Goal: Information Seeking & Learning: Learn about a topic

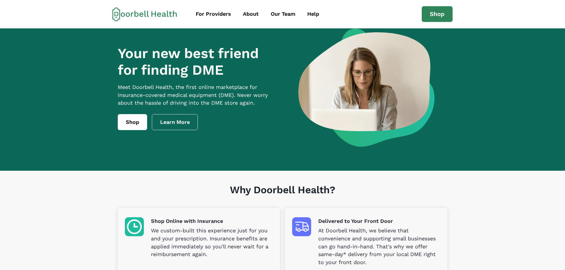
click at [483, 148] on section "Your new best friend for finding DME Meet [PERSON_NAME] Health, the first onlin…" at bounding box center [282, 99] width 565 height 142
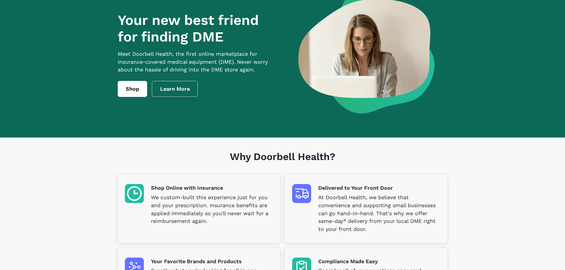
scroll to position [19, 0]
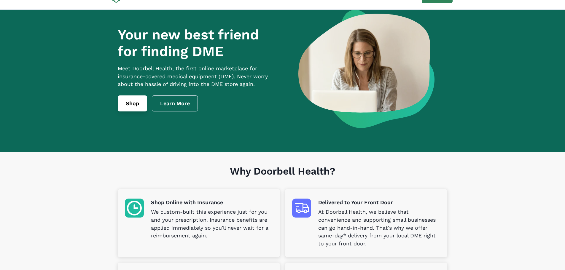
click at [132, 112] on link "Shop" at bounding box center [132, 104] width 29 height 16
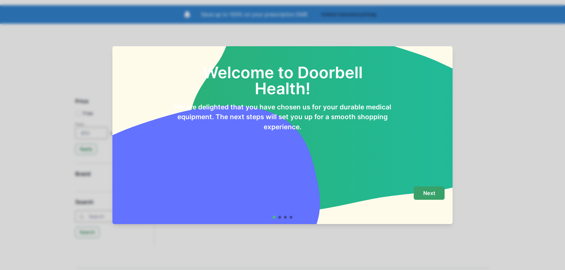
click at [432, 193] on p "Next" at bounding box center [429, 193] width 12 height 7
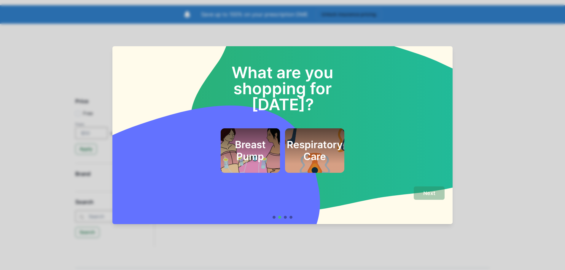
click at [333, 141] on h2 "Respiratory Care" at bounding box center [315, 151] width 56 height 24
click at [433, 197] on button "Next" at bounding box center [429, 193] width 31 height 13
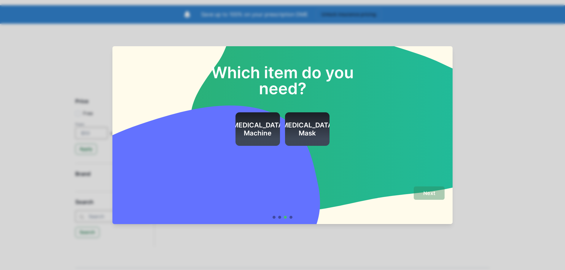
click at [316, 118] on div "[MEDICAL_DATA] Mask" at bounding box center [308, 129] width 56 height 34
click at [420, 194] on button "Next" at bounding box center [429, 193] width 31 height 13
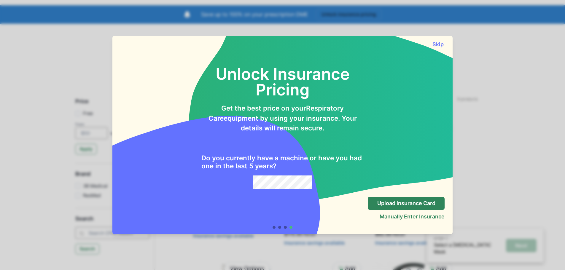
click at [400, 219] on button "Manually Enter Insurance" at bounding box center [412, 217] width 65 height 6
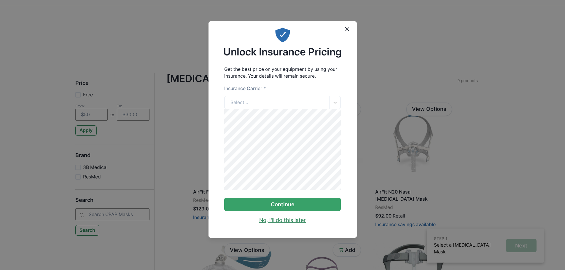
click at [283, 224] on link "No, I'll do this later" at bounding box center [282, 221] width 47 height 8
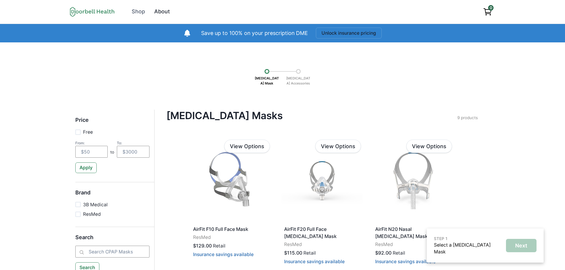
click at [167, 9] on div "About" at bounding box center [162, 12] width 16 height 8
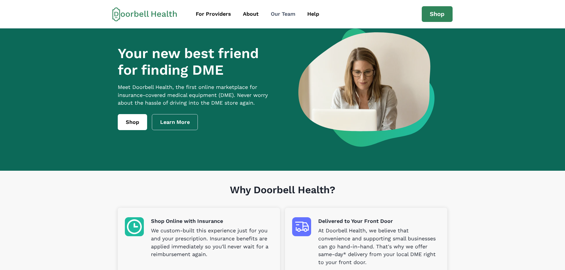
click at [286, 10] on link "Our Team" at bounding box center [283, 13] width 35 height 13
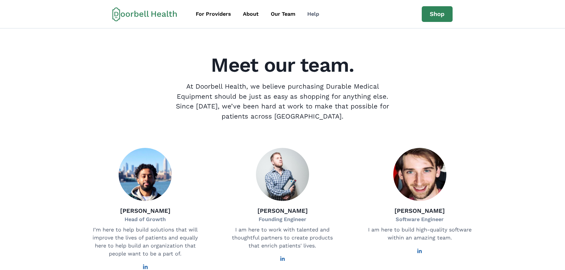
click at [315, 12] on div "Help" at bounding box center [313, 14] width 12 height 8
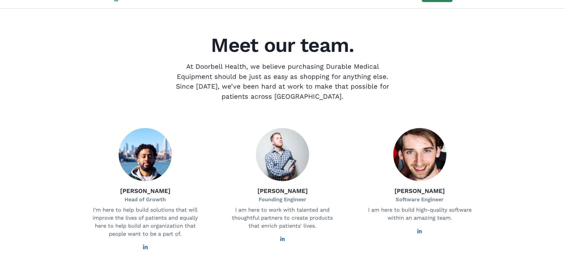
scroll to position [386, 0]
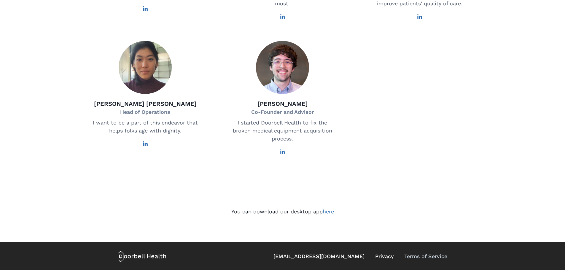
click at [420, 261] on link "Terms of Service" at bounding box center [425, 257] width 43 height 8
